Goal: Task Accomplishment & Management: Manage account settings

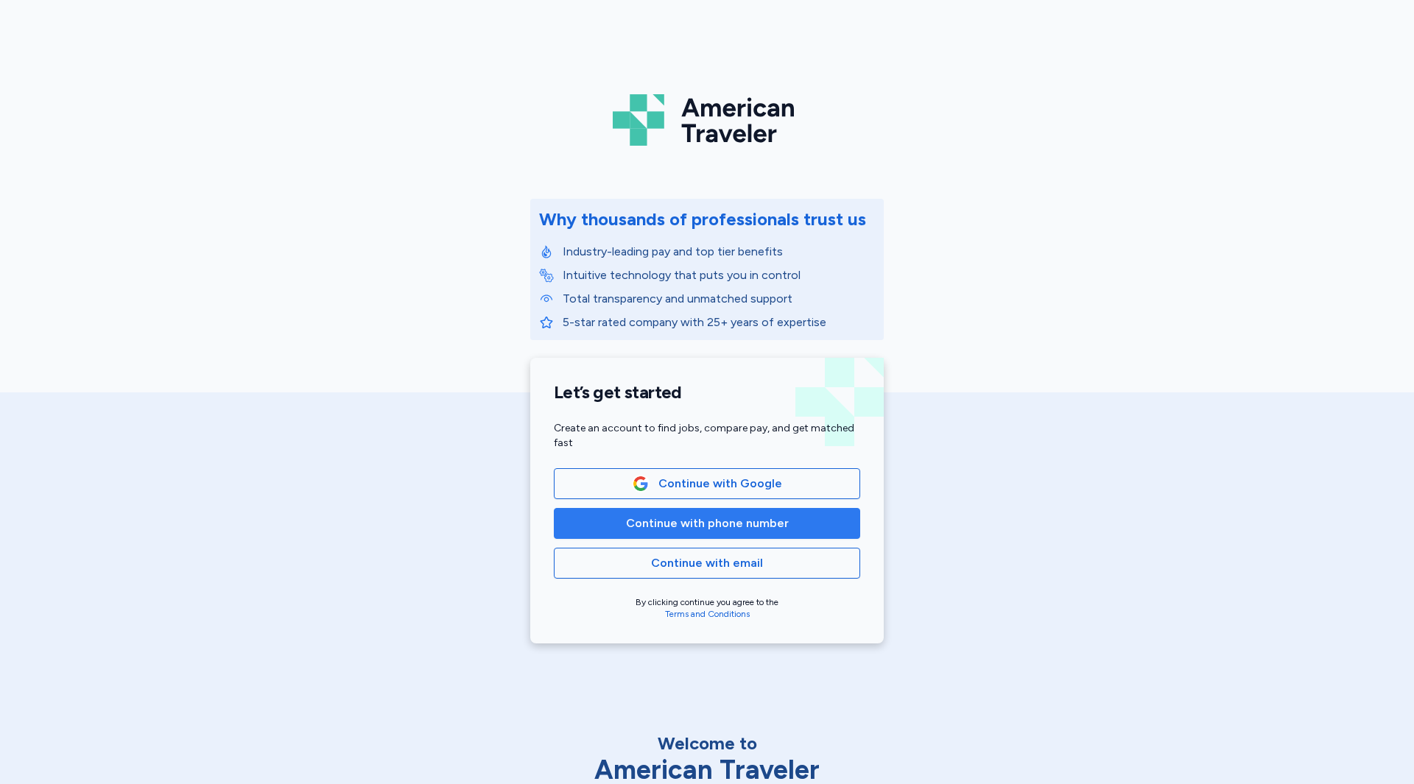
click at [772, 521] on span "Continue with phone number" at bounding box center [707, 524] width 163 height 18
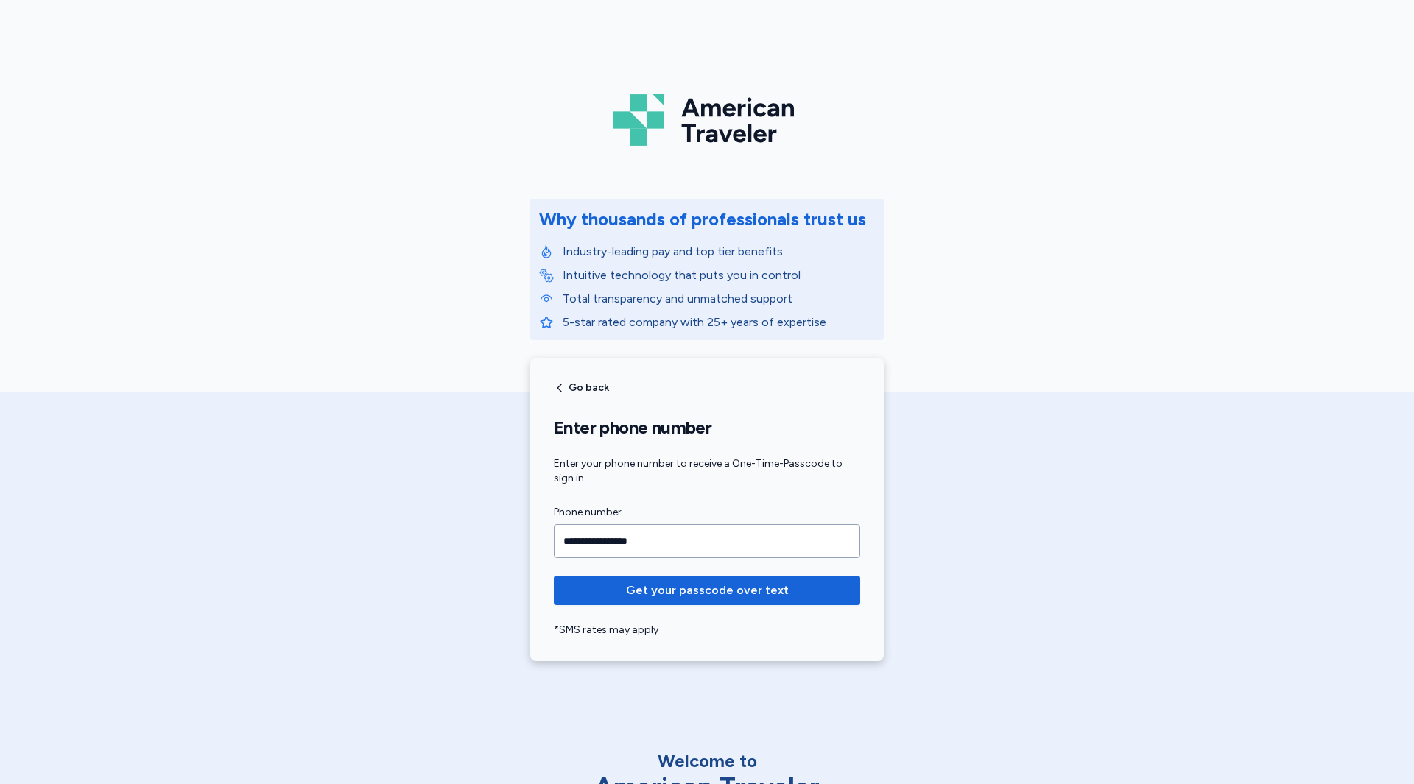
type input "**********"
click at [554, 576] on button "Get your passcode over text" at bounding box center [707, 590] width 306 height 29
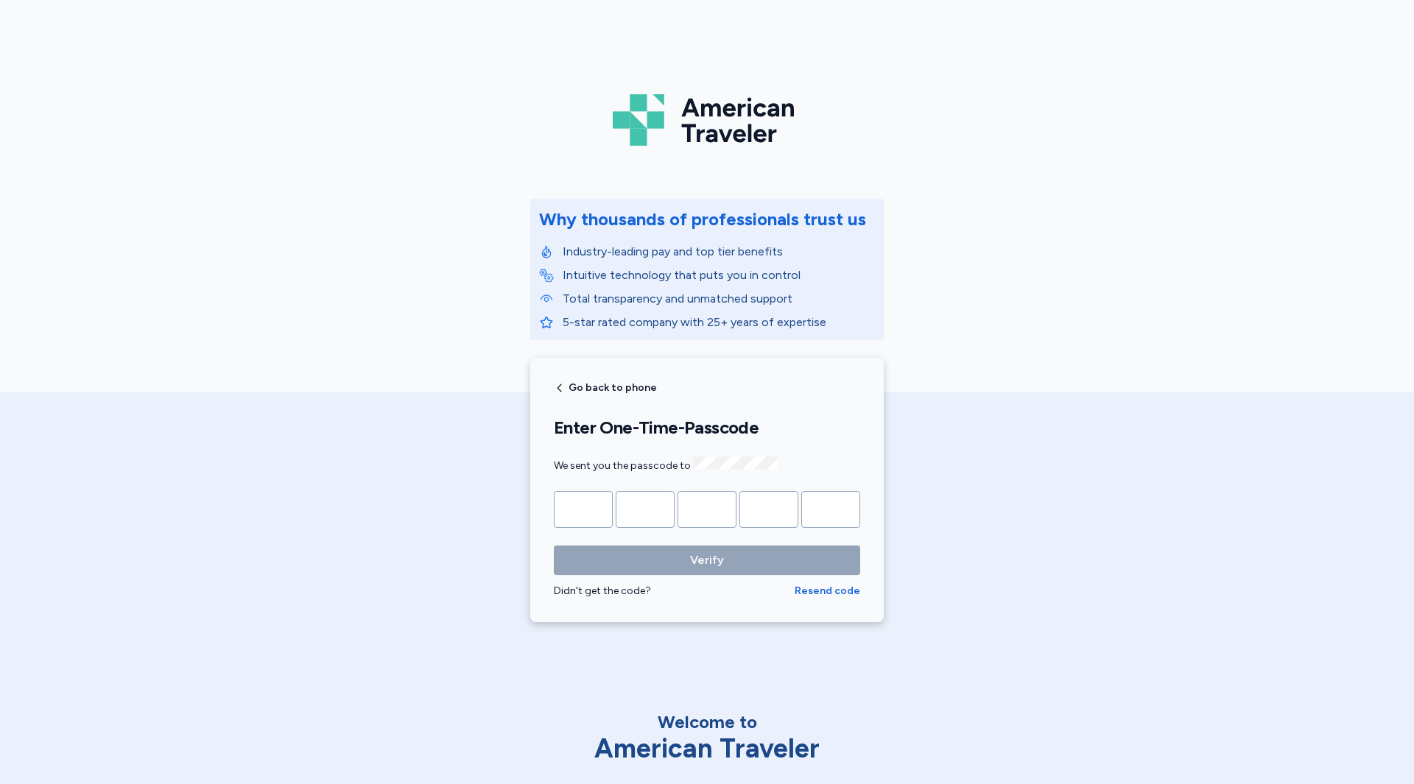
type input "*"
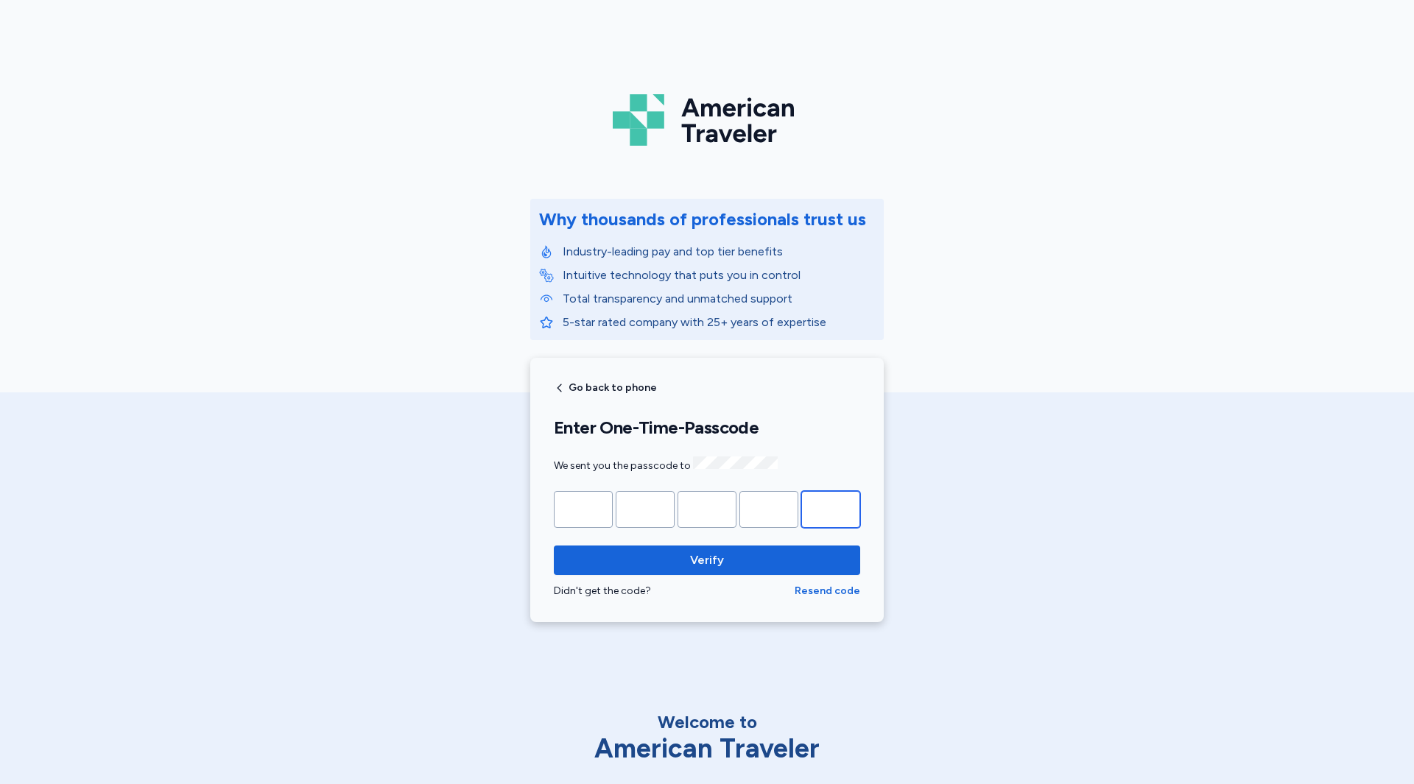
type input "*"
click at [554, 546] on button "Verify" at bounding box center [707, 560] width 306 height 29
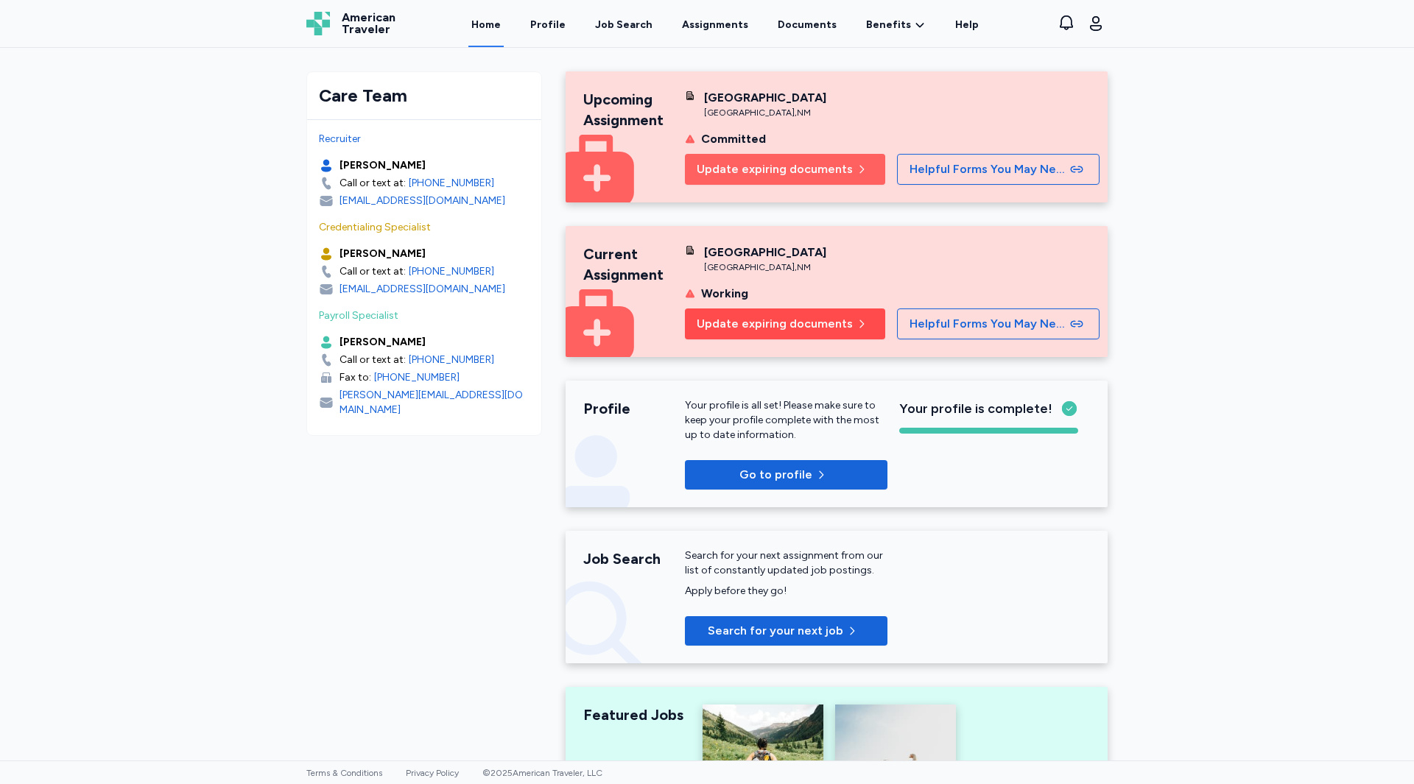
click at [798, 322] on span "Update expiring documents" at bounding box center [775, 324] width 156 height 18
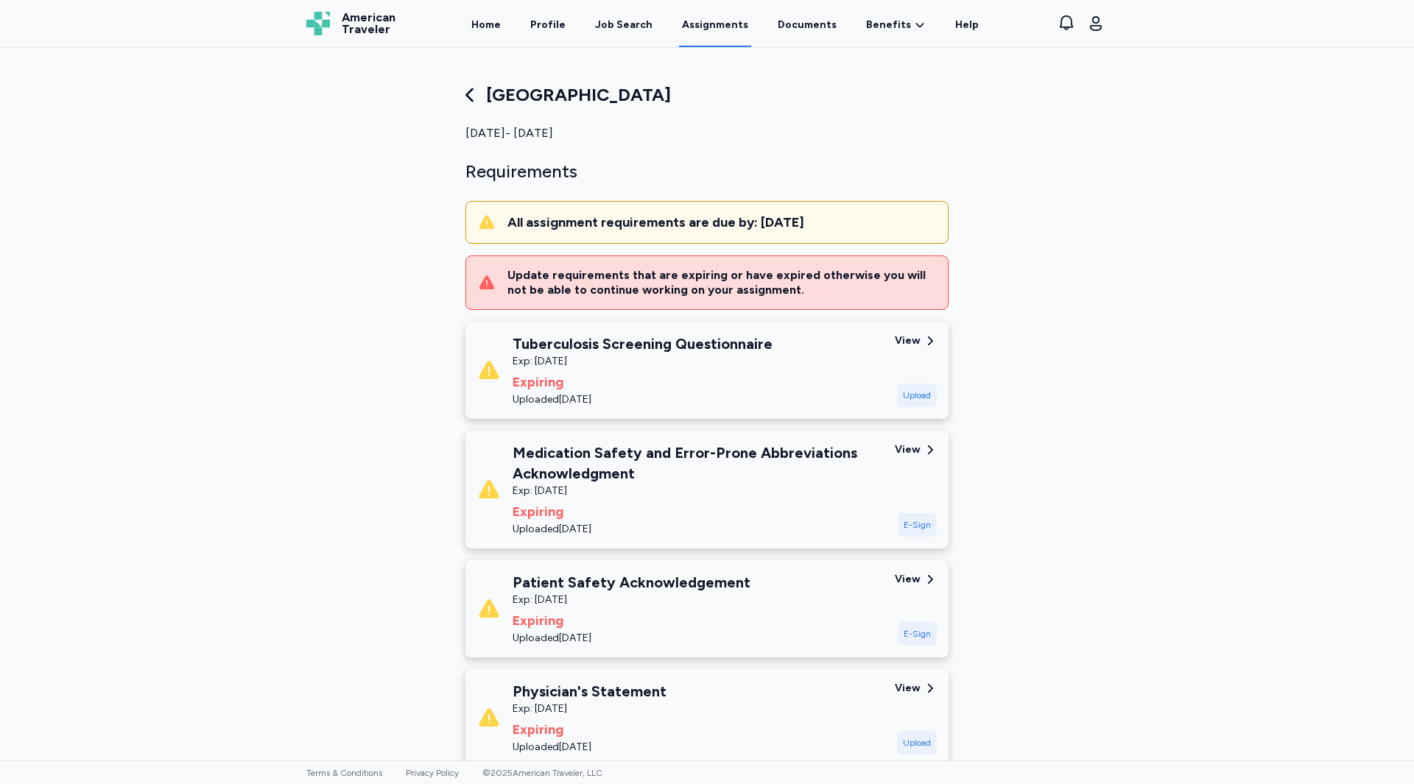
click at [915, 343] on div "View" at bounding box center [916, 341] width 42 height 15
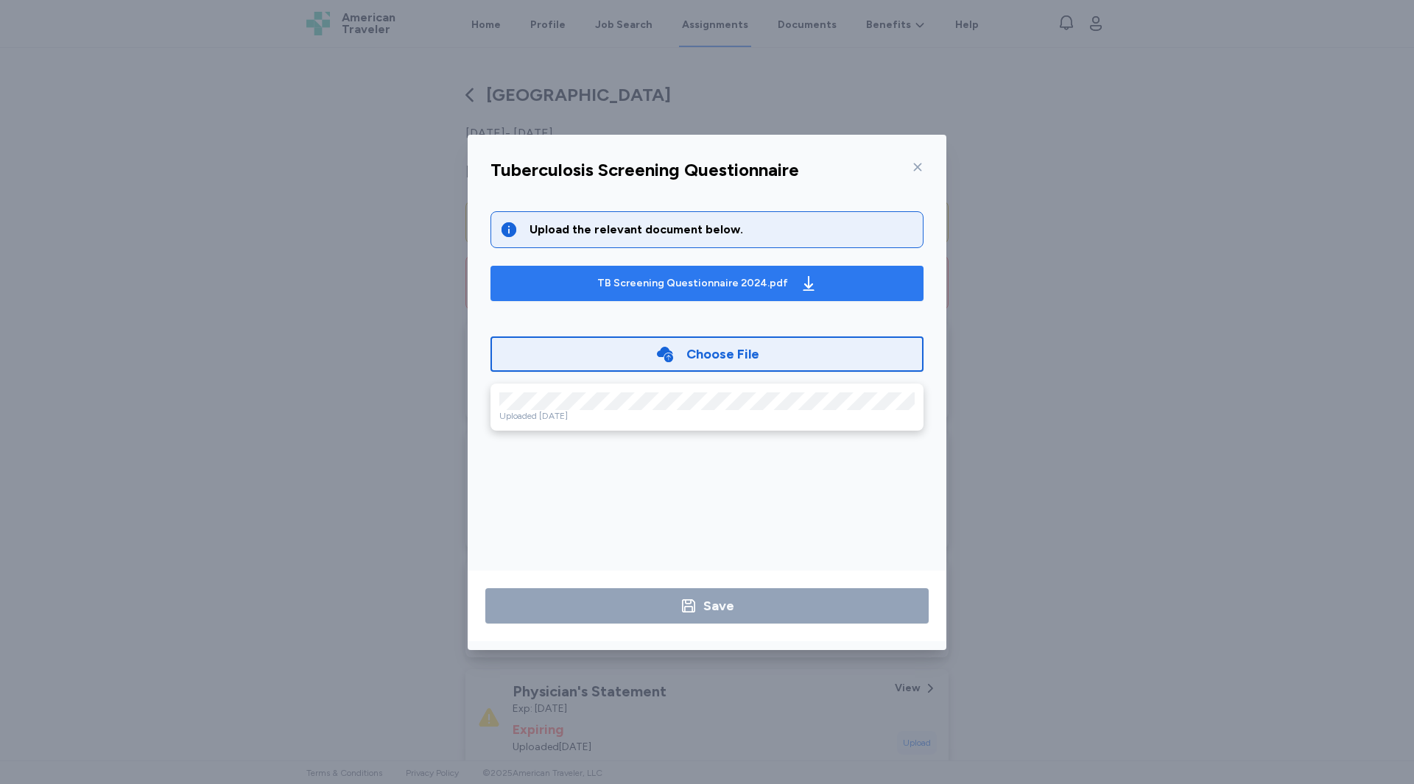
click at [697, 278] on div "TB Screening Questionnaire 2024.pdf" at bounding box center [692, 283] width 191 height 15
click at [672, 279] on div "TB Screening Questionnaire 2024.pdf" at bounding box center [692, 283] width 191 height 15
click at [594, 411] on div "Uploaded Oct 31, 2024" at bounding box center [706, 416] width 415 height 12
click at [660, 362] on icon at bounding box center [664, 354] width 19 height 19
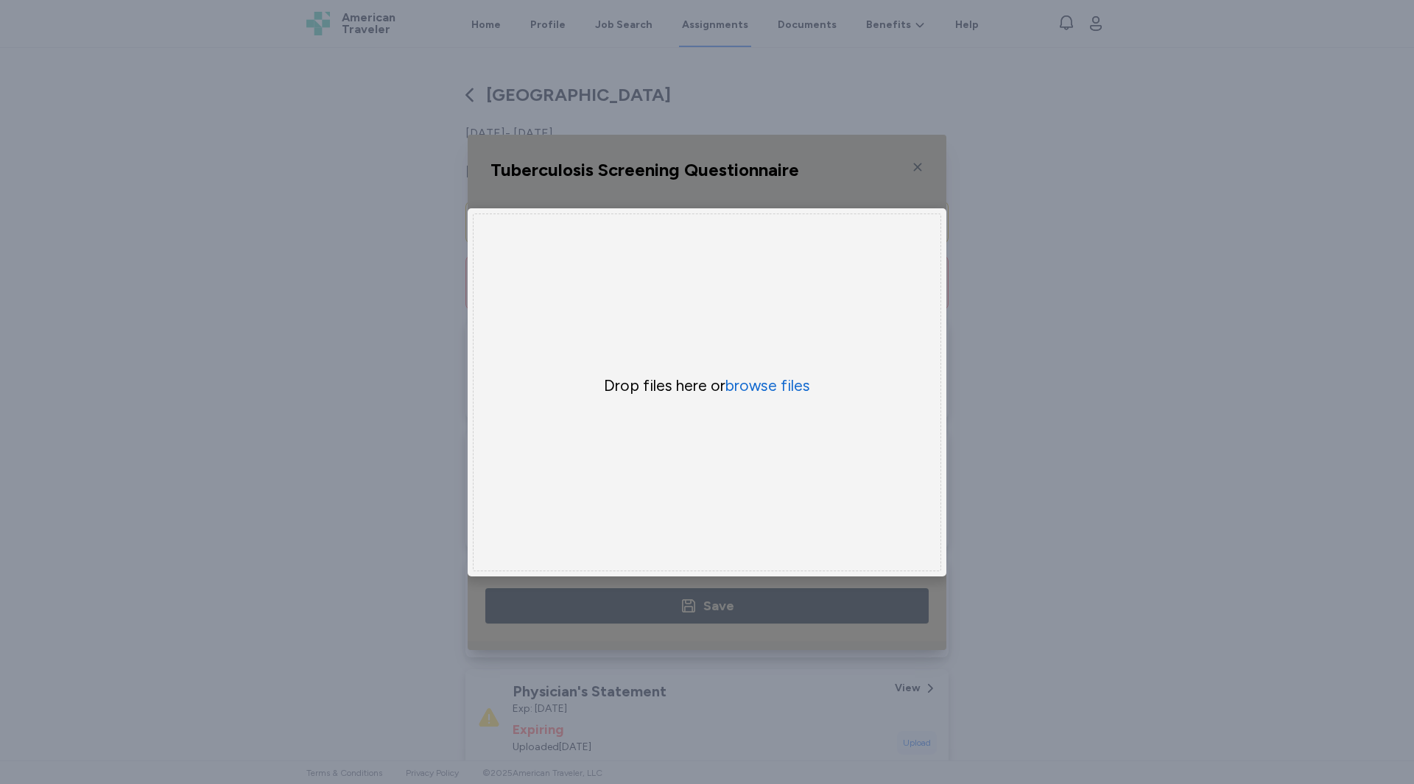
click at [1242, 443] on div "Tuberculosis Screening Questionnaire Upload the relevant document below. TB Scr…" at bounding box center [707, 392] width 1414 height 784
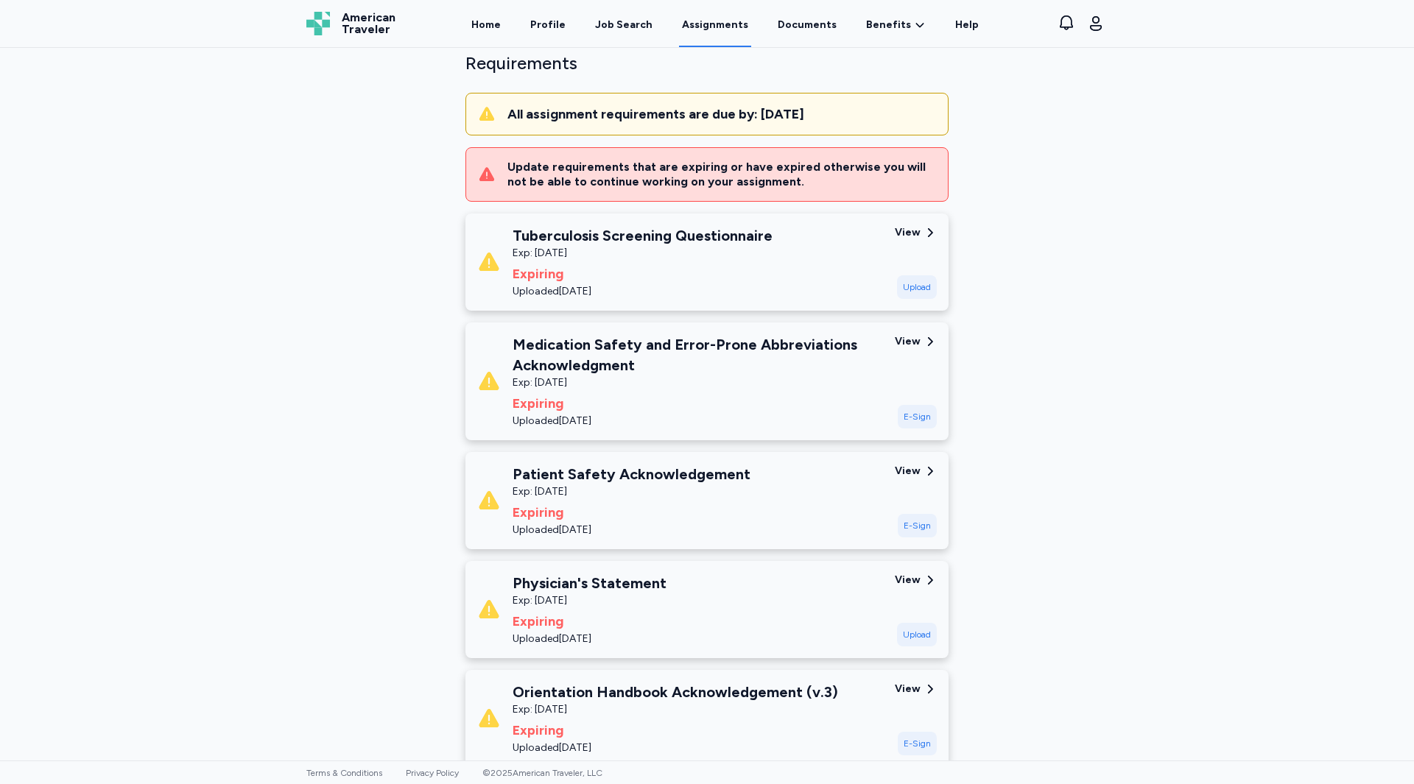
scroll to position [109, 0]
click at [904, 348] on div "View" at bounding box center [908, 341] width 26 height 15
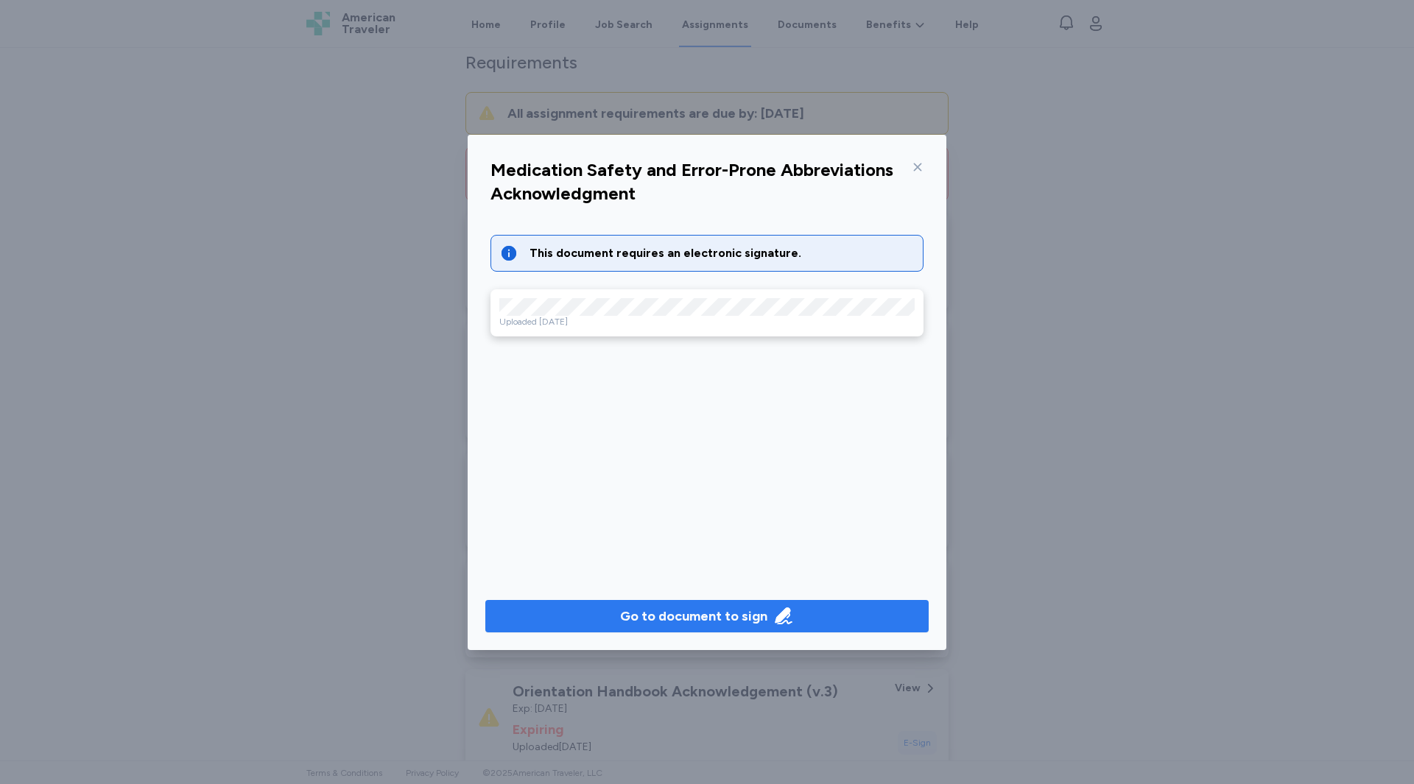
click at [662, 612] on div "Go to document to sign" at bounding box center [693, 616] width 147 height 21
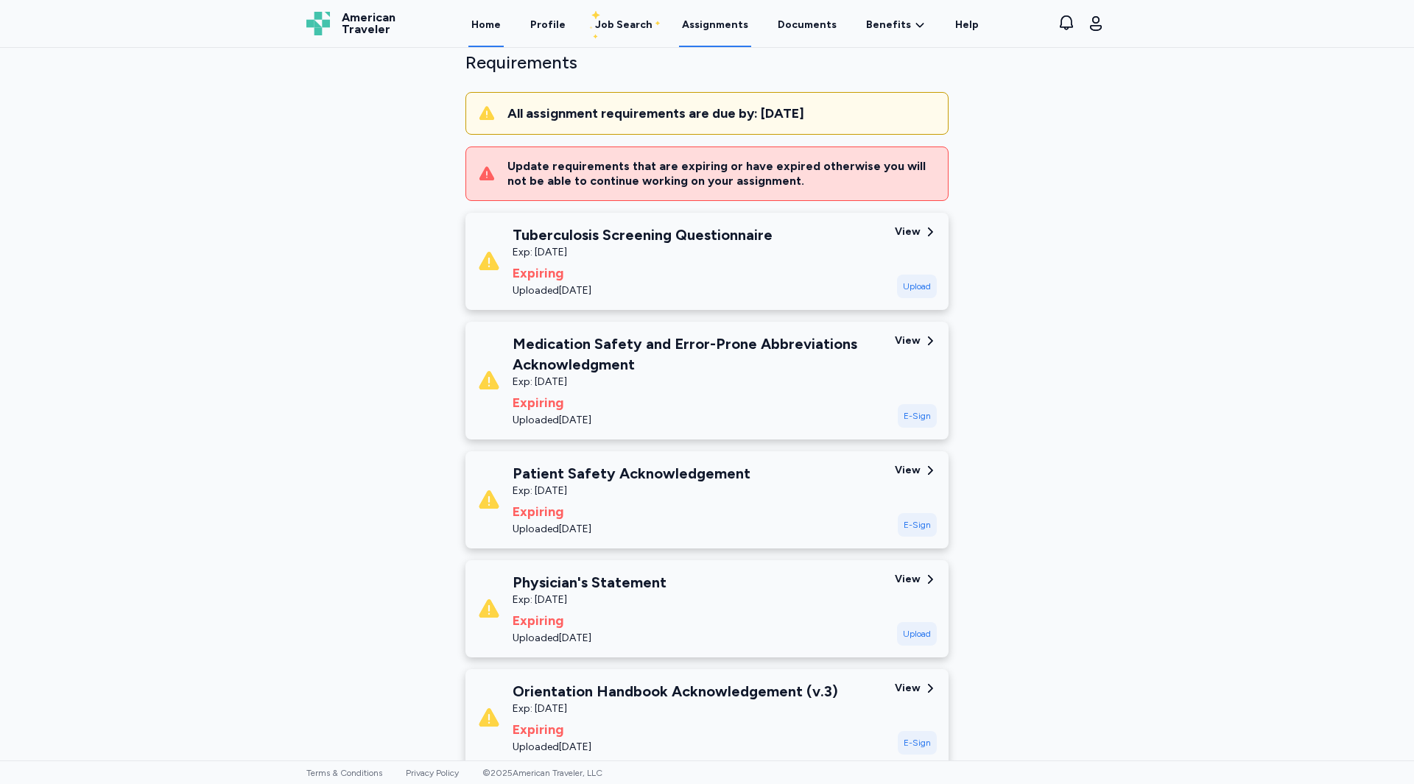
click at [490, 18] on link "Home" at bounding box center [485, 24] width 35 height 46
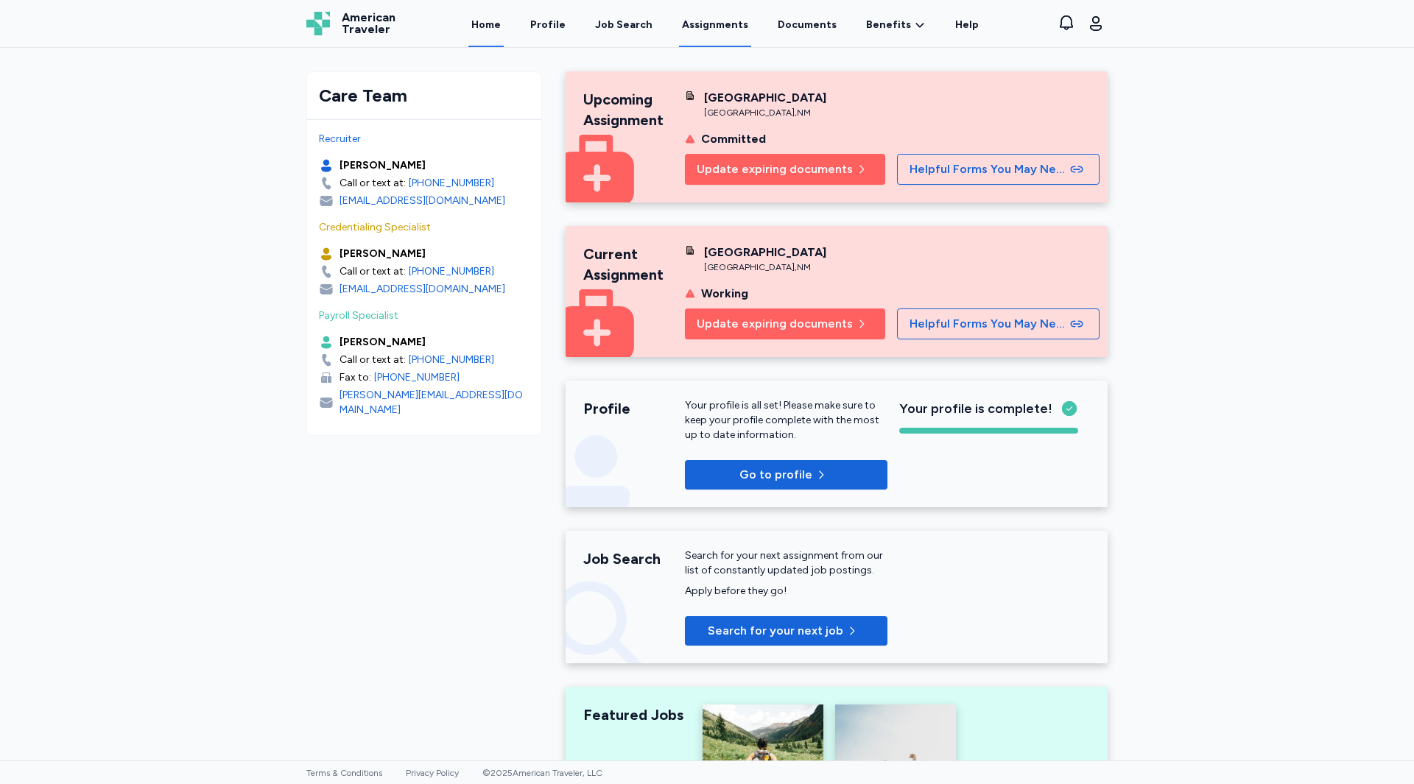
click at [700, 19] on link "Assignments" at bounding box center [715, 24] width 72 height 46
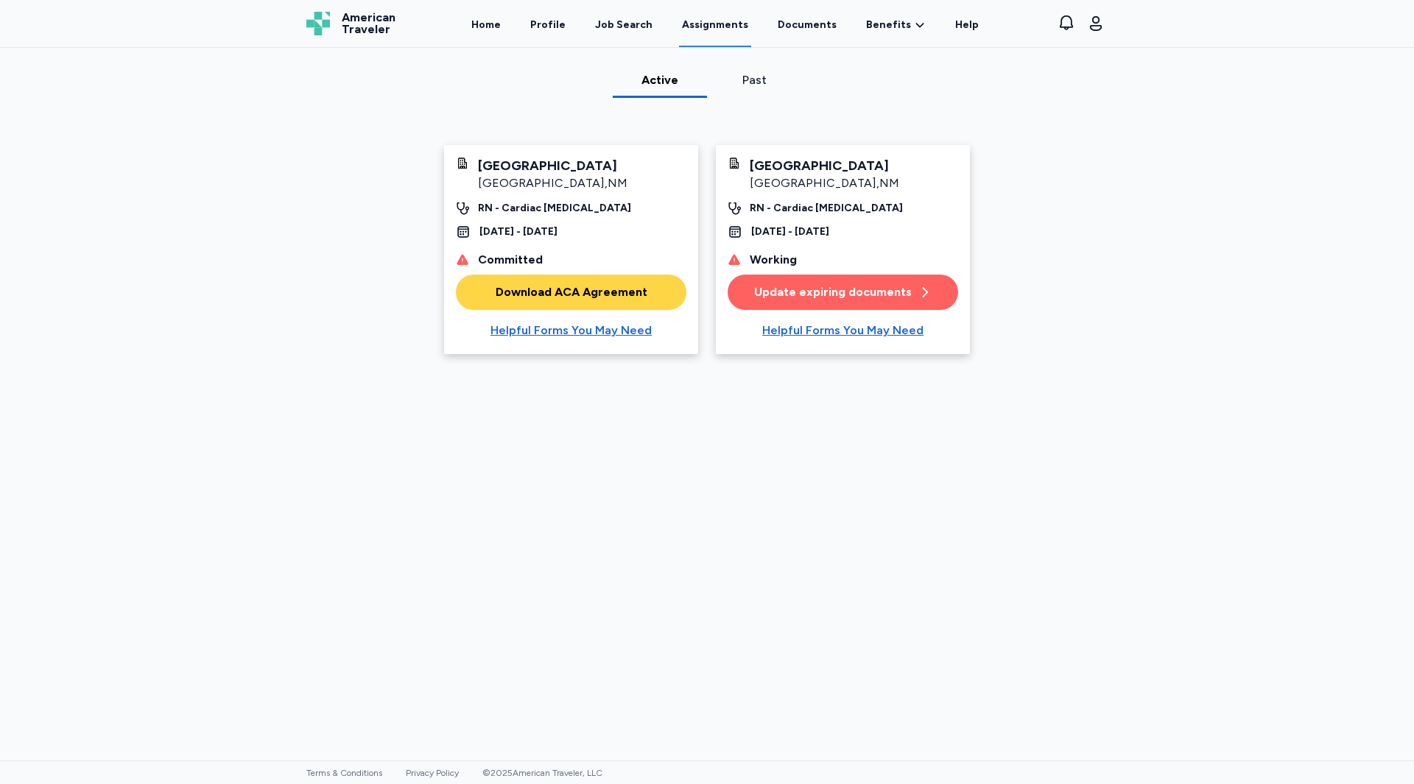
click at [826, 289] on div "Update expiring documents" at bounding box center [843, 293] width 178 height 18
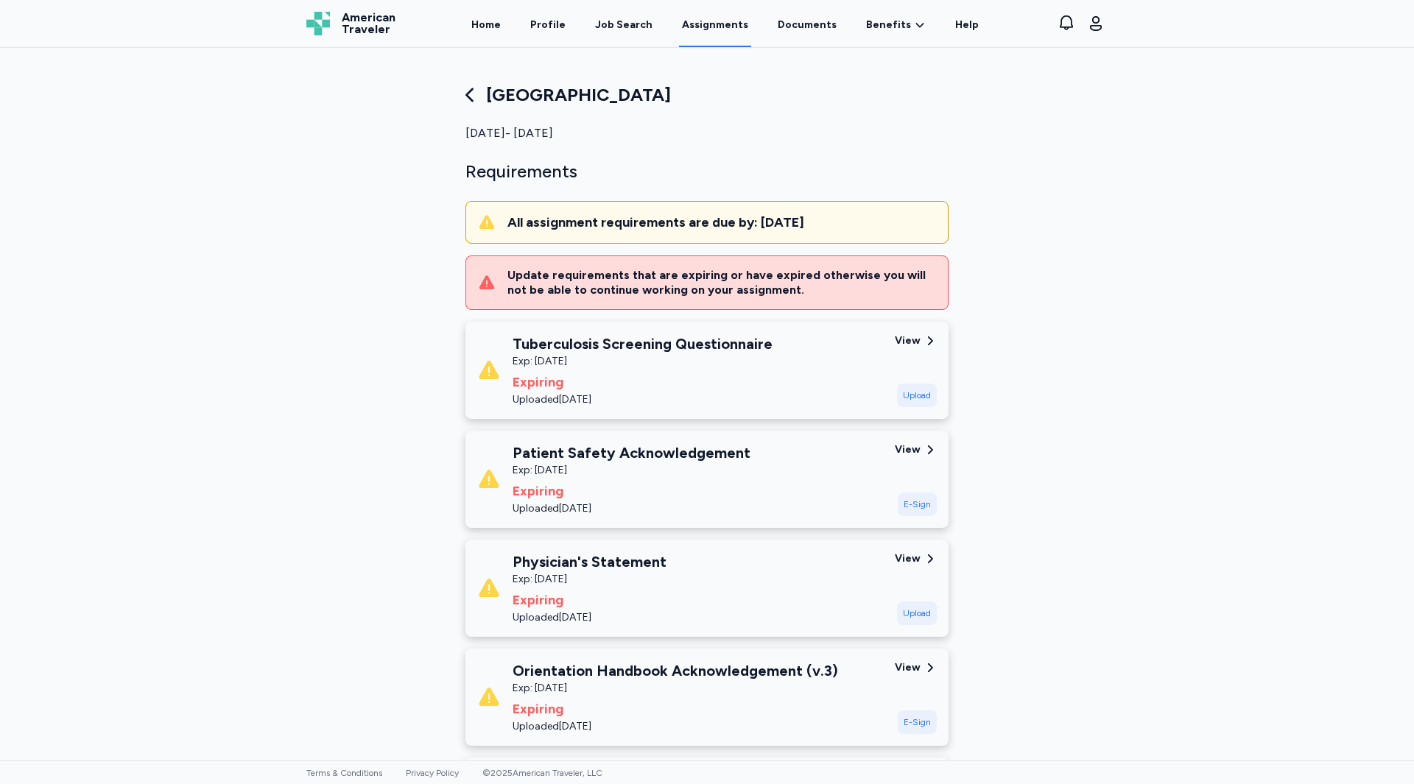
click at [793, 471] on div "Patient Safety Acknowledgement Exp: Oct 30, 2025 Expiring Uploaded Oct 31, 2024" at bounding box center [680, 480] width 406 height 74
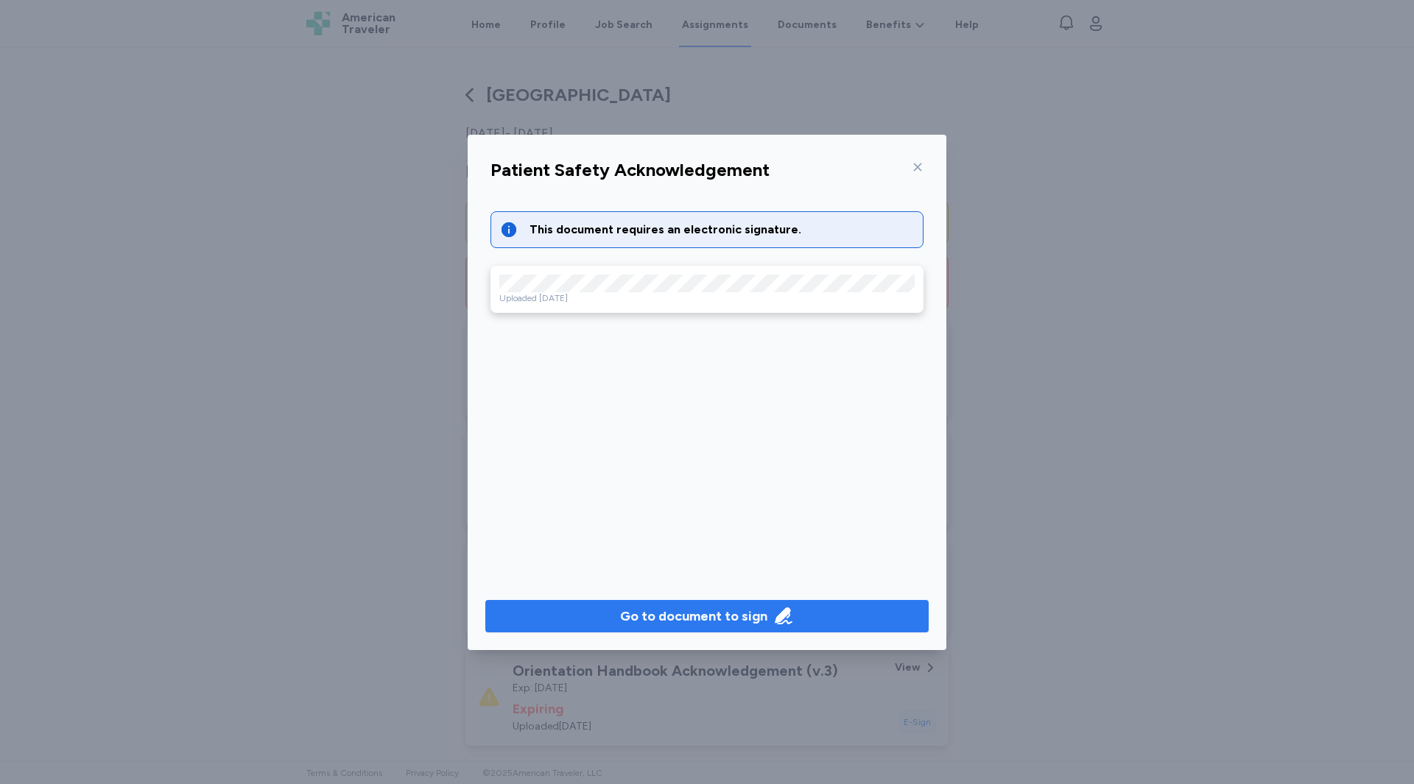
click at [685, 612] on div "Go to document to sign" at bounding box center [693, 616] width 147 height 21
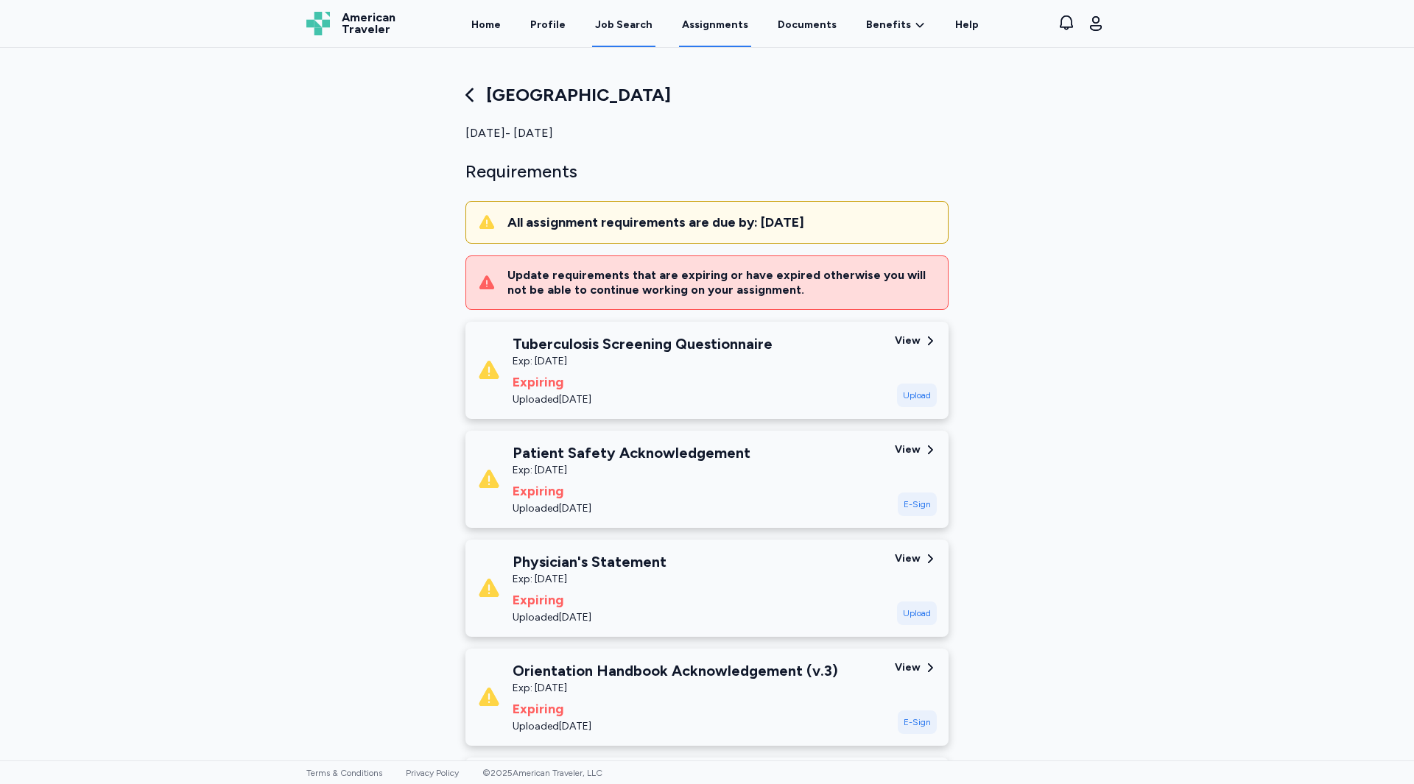
click at [641, 21] on div "Job Search" at bounding box center [623, 25] width 57 height 15
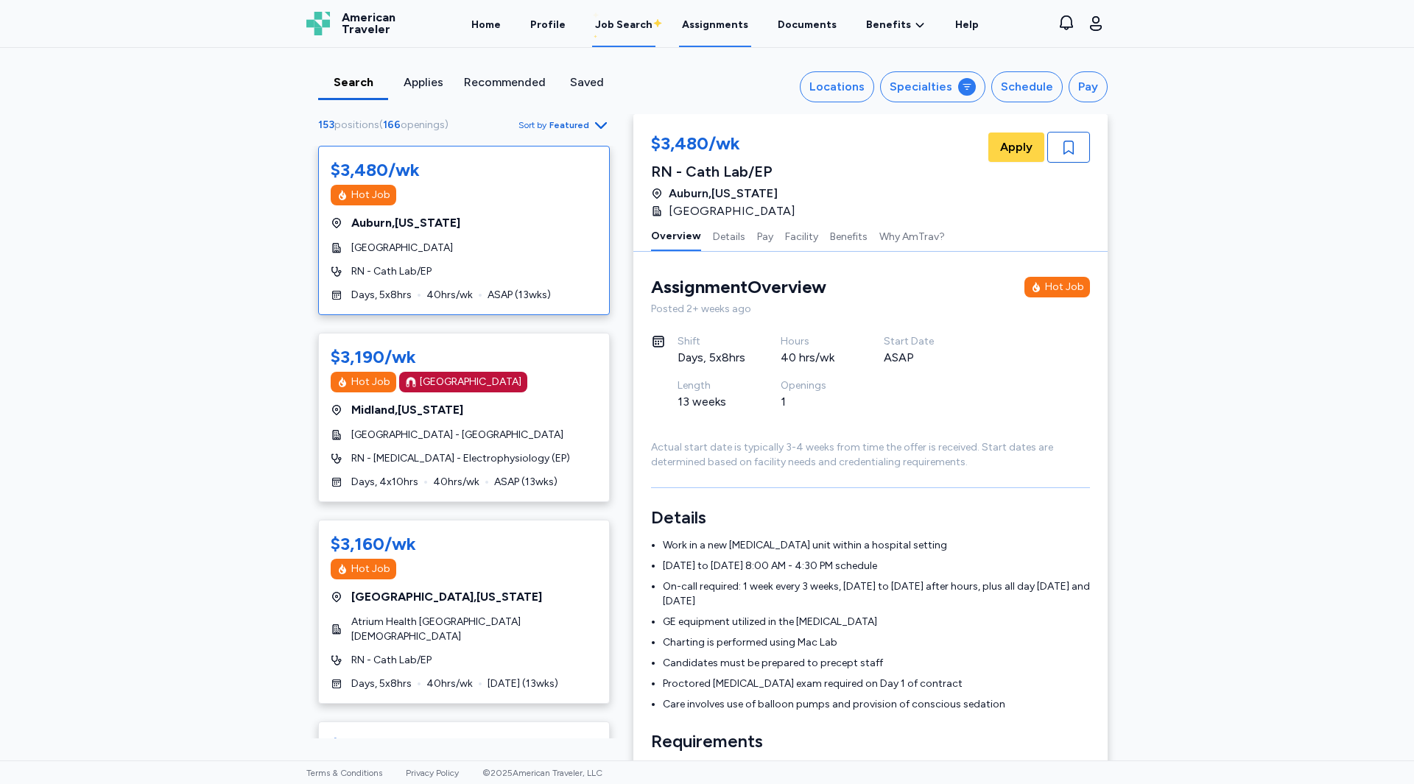
click at [697, 27] on link "Assignments" at bounding box center [715, 24] width 72 height 46
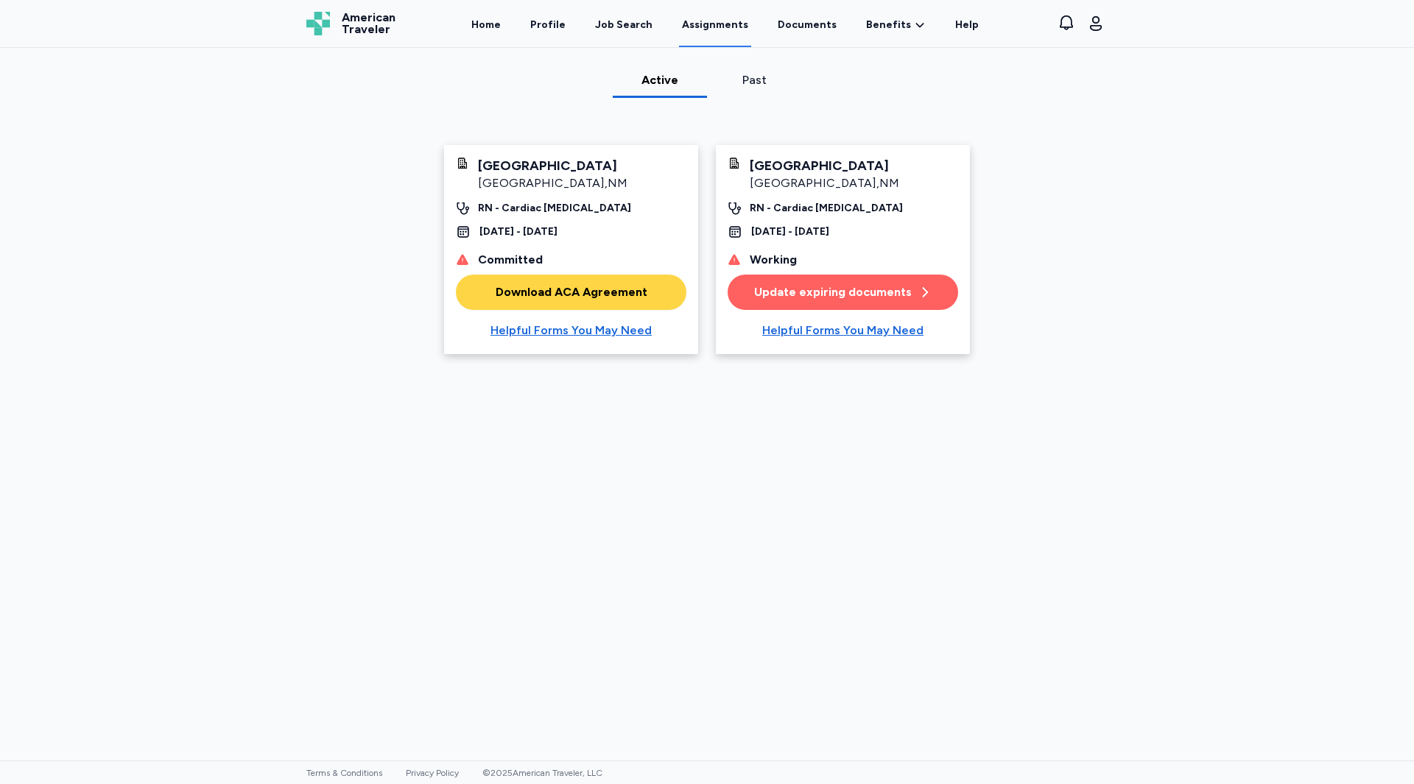
click at [813, 301] on button "Update expiring documents" at bounding box center [843, 292] width 231 height 35
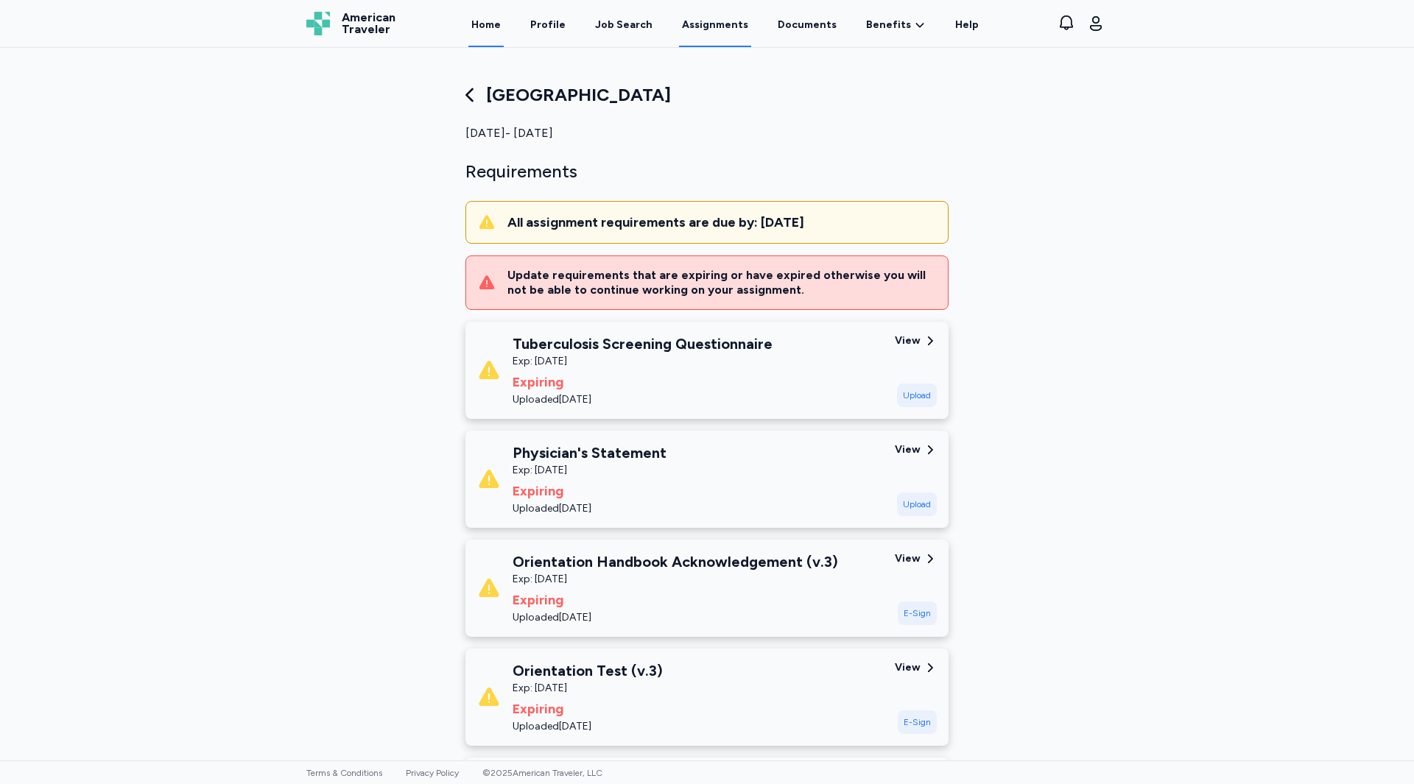
click at [498, 26] on link "Home" at bounding box center [485, 24] width 35 height 46
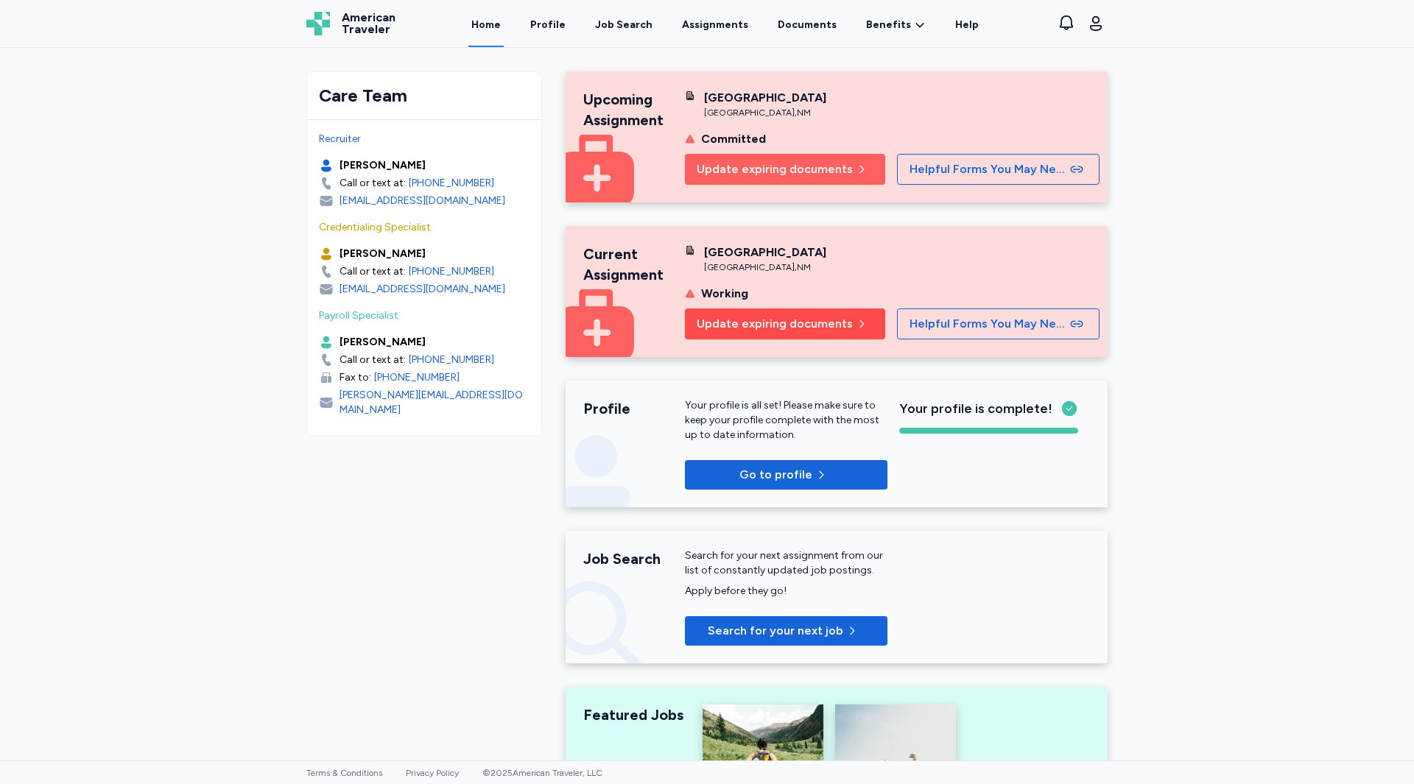
click at [773, 318] on span "Update expiring documents" at bounding box center [775, 324] width 156 height 18
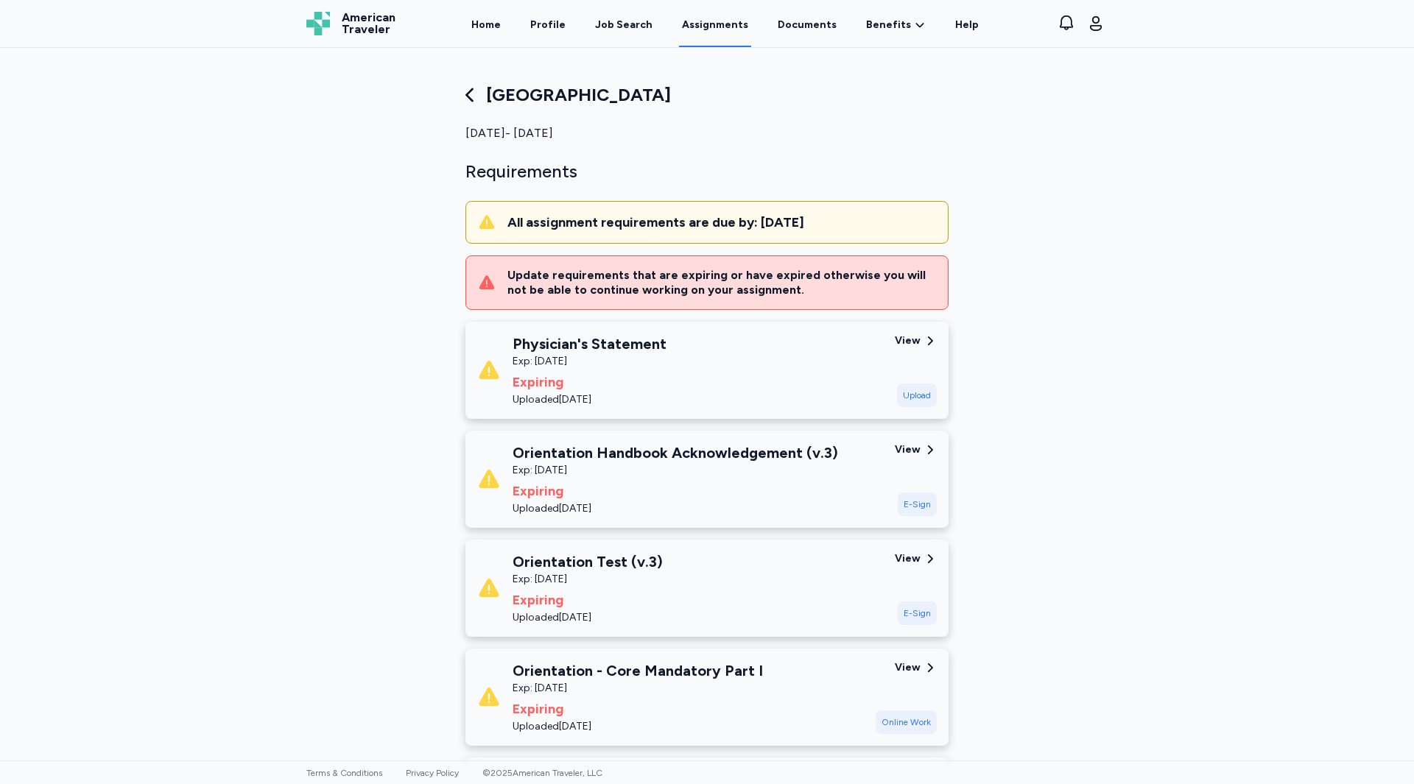
click at [476, 92] on div "Presbyterian Rust Medical Center" at bounding box center [706, 95] width 483 height 24
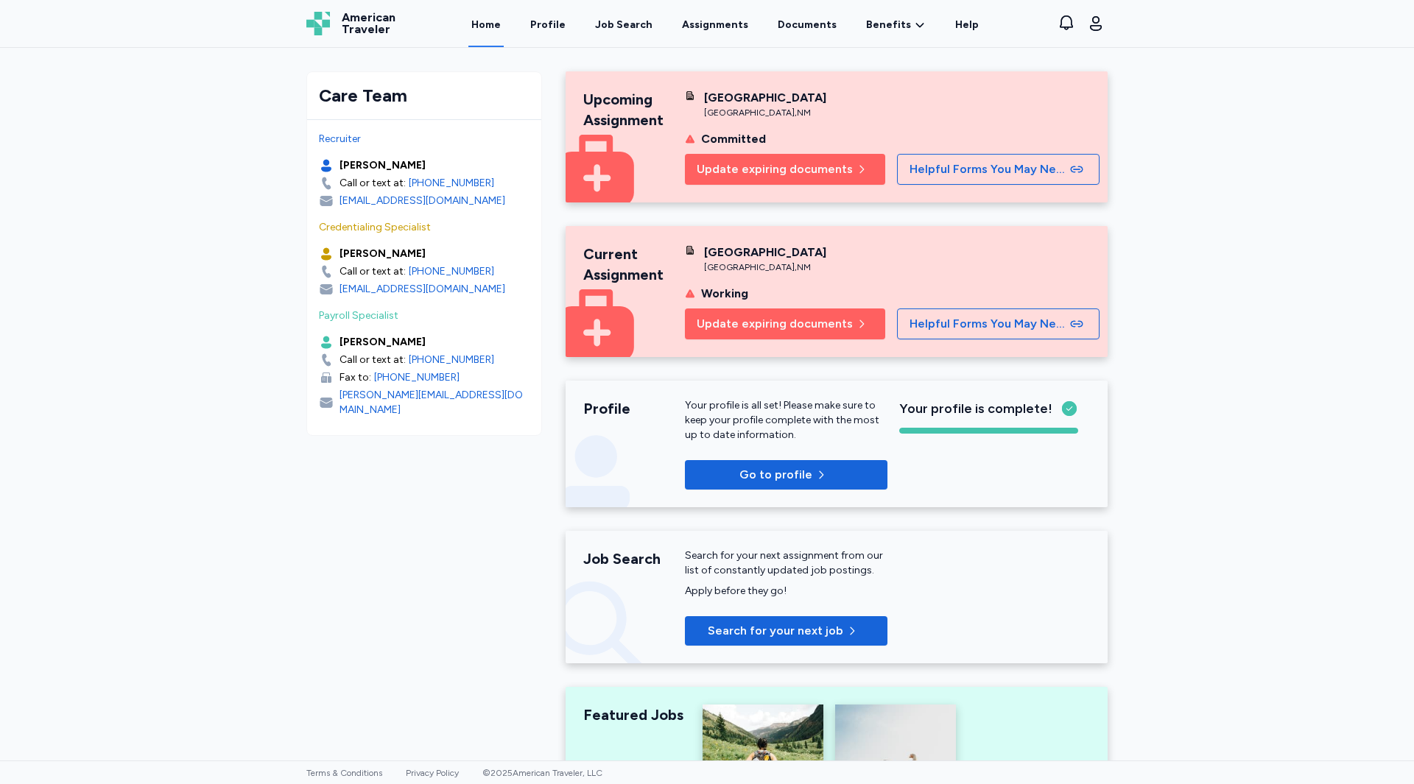
click at [447, 290] on div "cysern@americantraveler.com" at bounding box center [422, 289] width 166 height 15
click at [320, 504] on div "Care Team Recruiter Michelle Gould Call or text at: +1 (561) 210 6233 mgould@am…" at bounding box center [707, 690] width 825 height 1284
click at [756, 320] on span "Update expiring documents" at bounding box center [775, 324] width 156 height 18
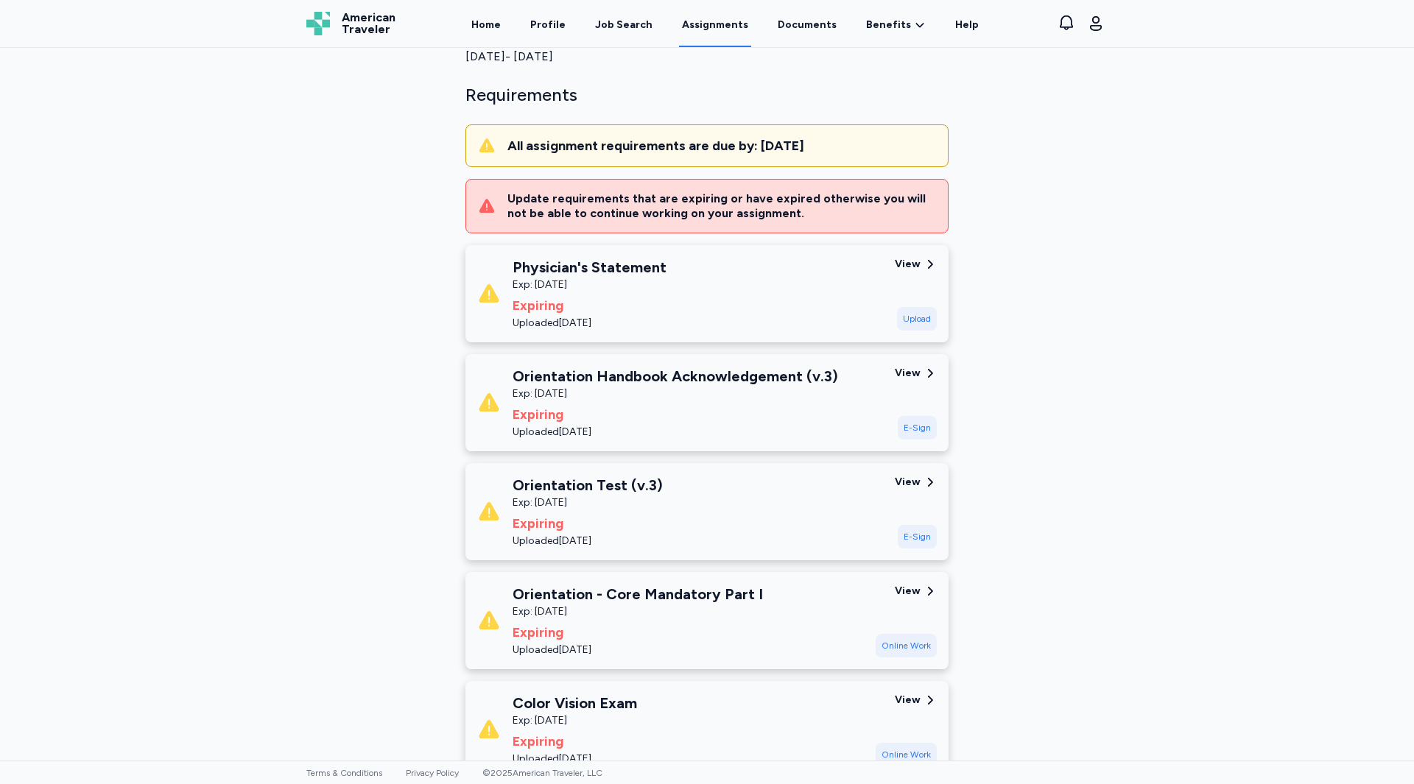
scroll to position [74, 0]
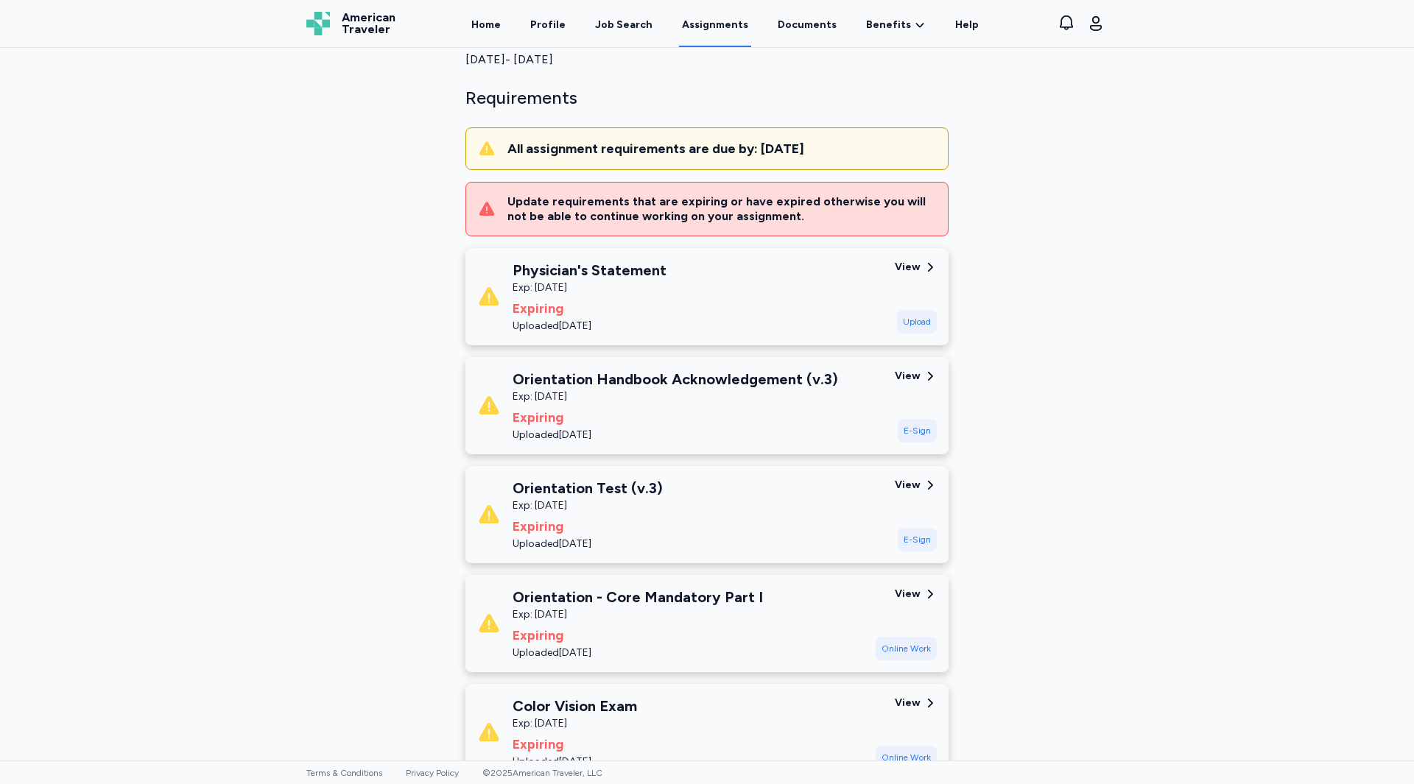
click at [583, 284] on div "Exp: Nov 05, 2025" at bounding box center [590, 288] width 154 height 15
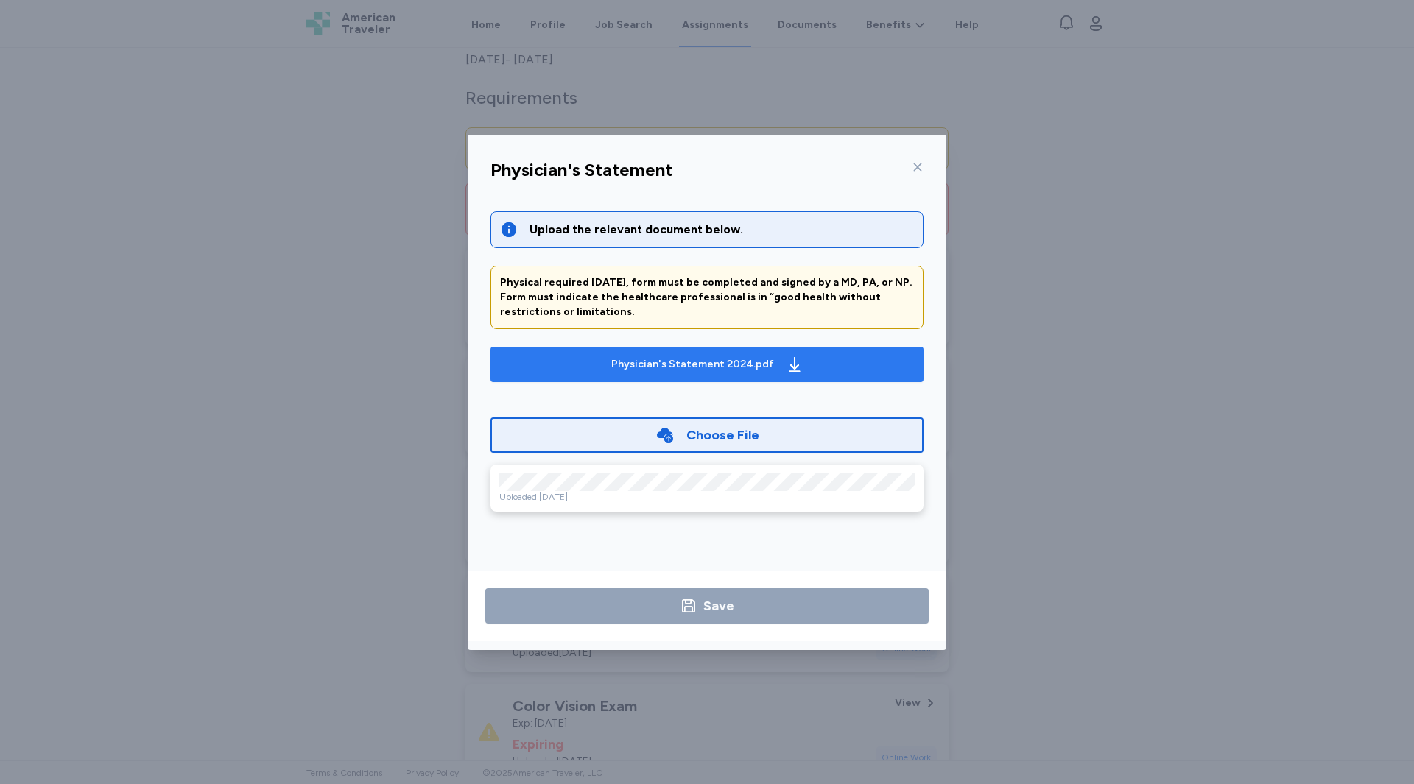
click at [667, 361] on div "Physician's Statement 2024.pdf" at bounding box center [692, 364] width 163 height 15
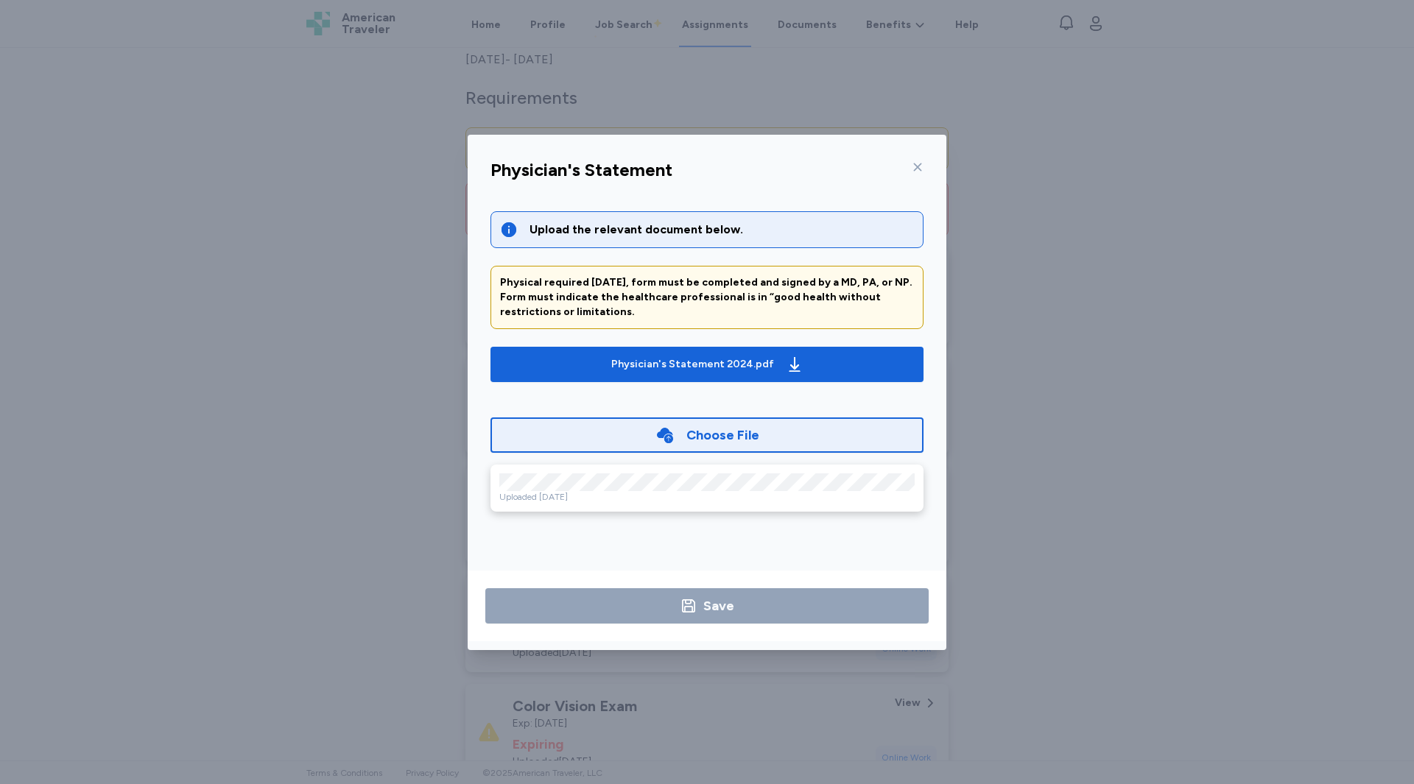
click at [914, 167] on icon at bounding box center [918, 167] width 12 height 12
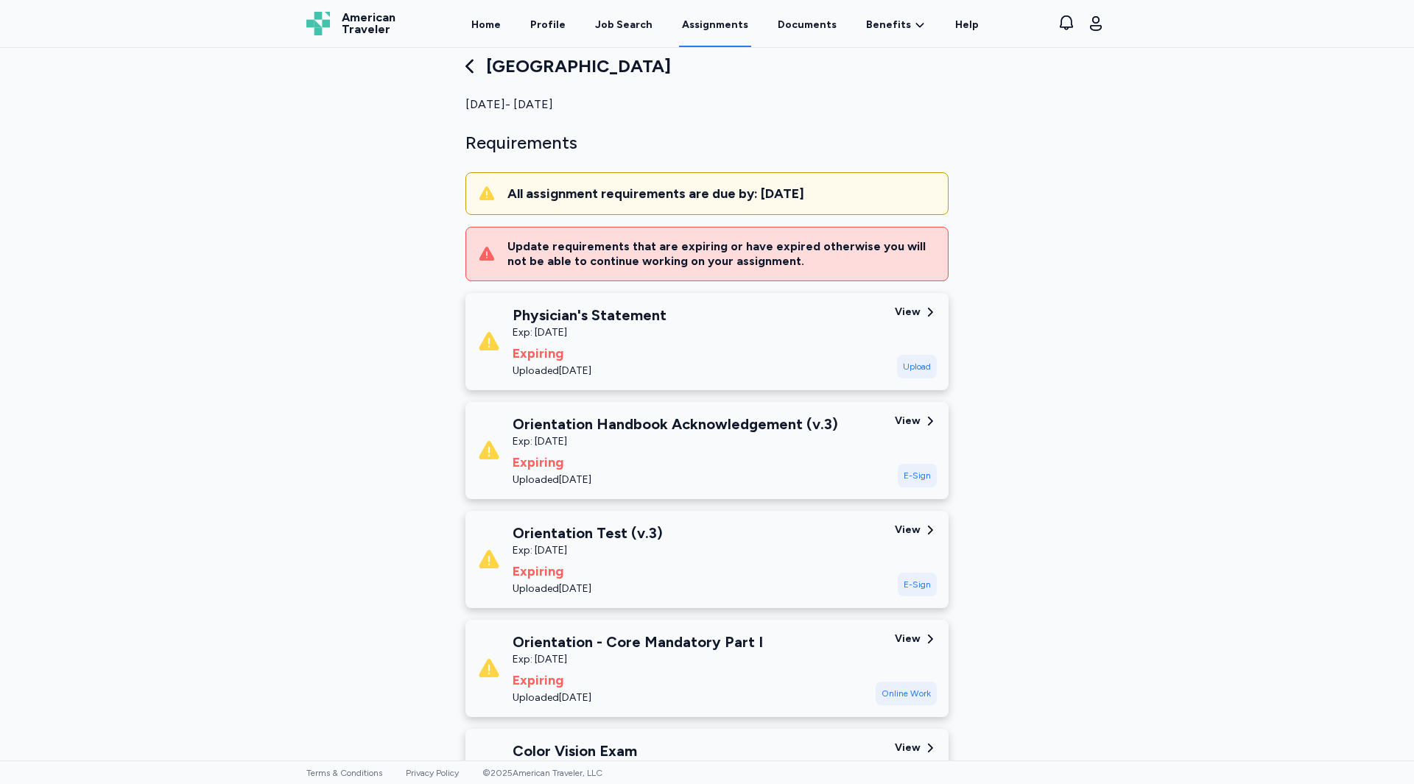
scroll to position [0, 0]
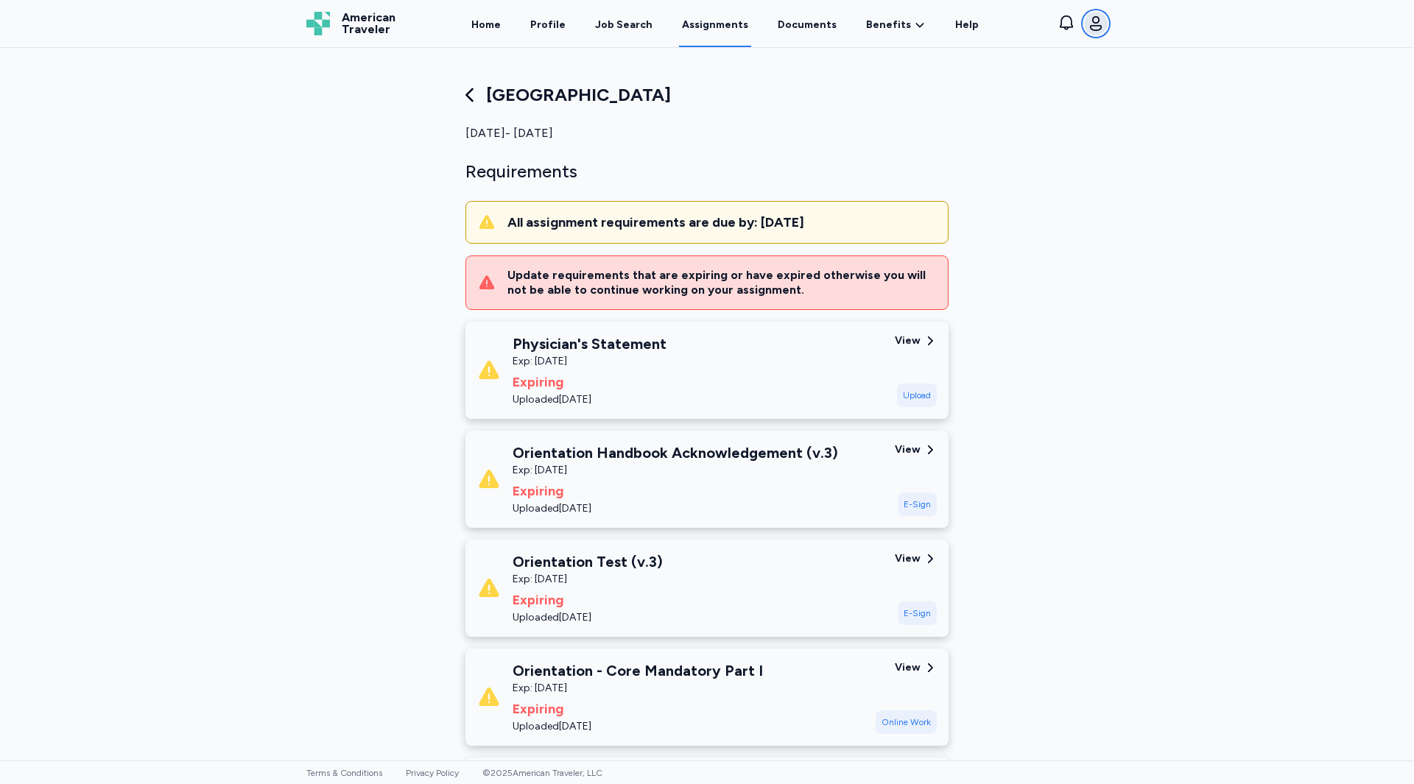
click at [1099, 21] on icon "button" at bounding box center [1096, 24] width 18 height 18
click at [992, 147] on span "Sign out" at bounding box center [977, 153] width 46 height 18
